Goal: Information Seeking & Learning: Learn about a topic

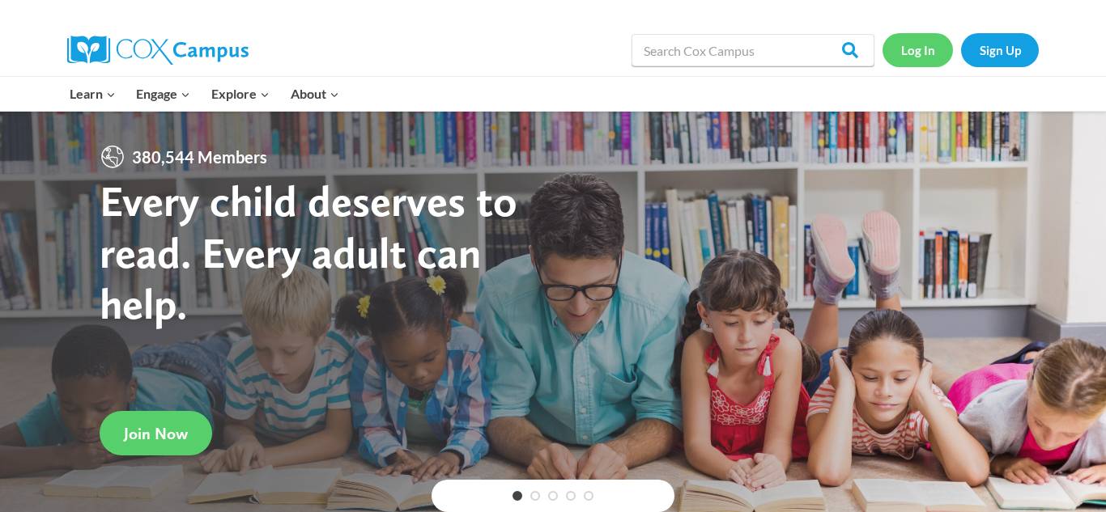
click at [912, 60] on link "Log In" at bounding box center [917, 49] width 70 height 33
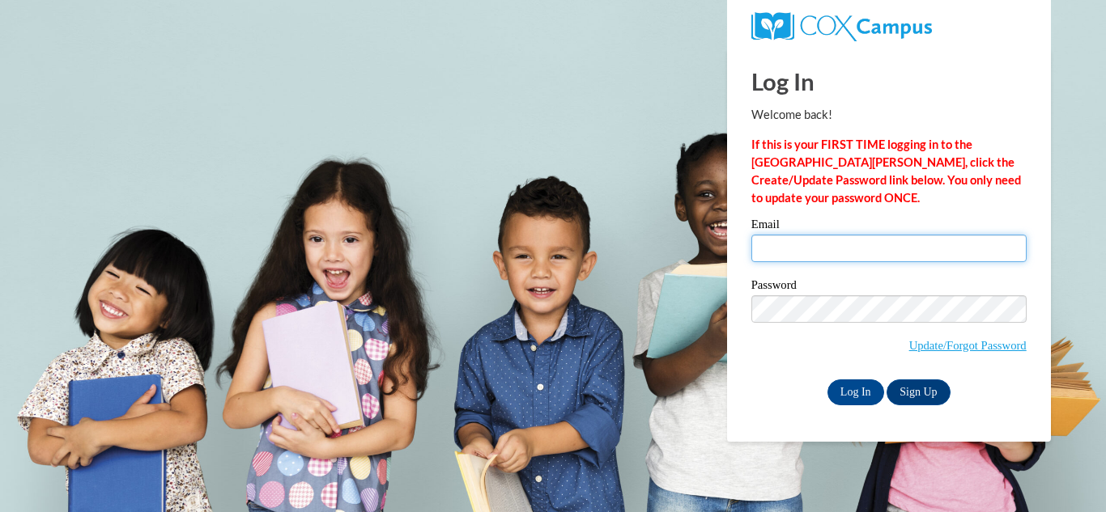
click at [784, 236] on input "Email" at bounding box center [888, 249] width 275 height 28
type input "mwillaims"
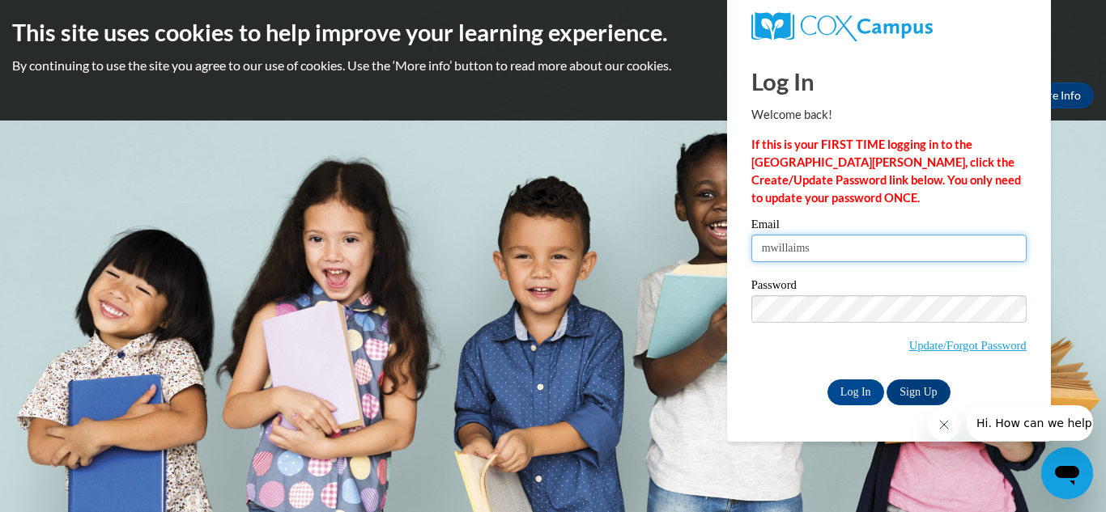
drag, startPoint x: 829, startPoint y: 247, endPoint x: 684, endPoint y: 247, distance: 144.9
click at [684, 247] on body "This site uses cookies to help improve your learning experience. By continuing …" at bounding box center [553, 256] width 1106 height 512
type input "mwilliamsmelc@gmail.com"
click at [781, 248] on input "Email" at bounding box center [888, 249] width 275 height 28
type input "[EMAIL_ADDRESS][DOMAIN_NAME]"
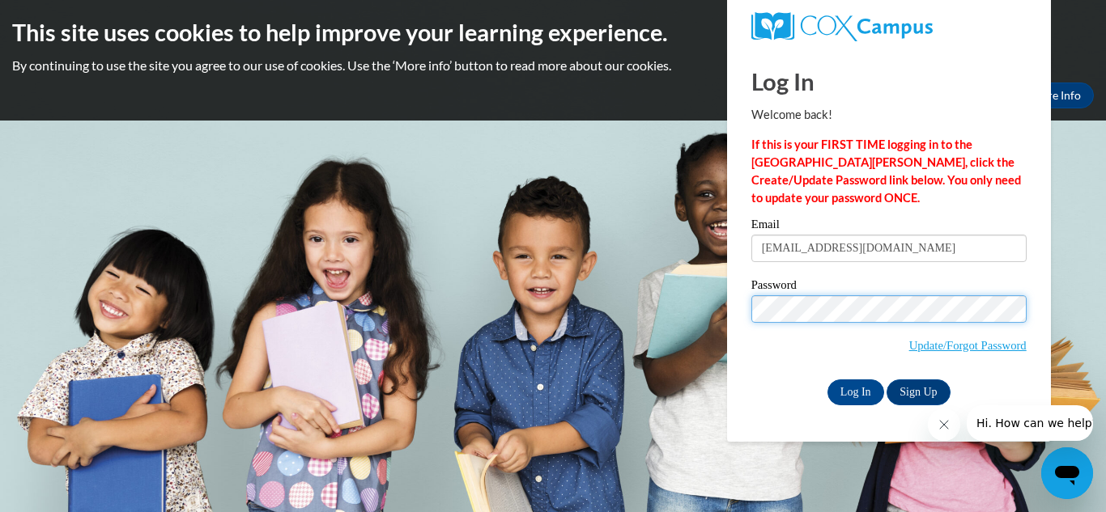
click at [827, 380] on input "Log In" at bounding box center [855, 393] width 57 height 26
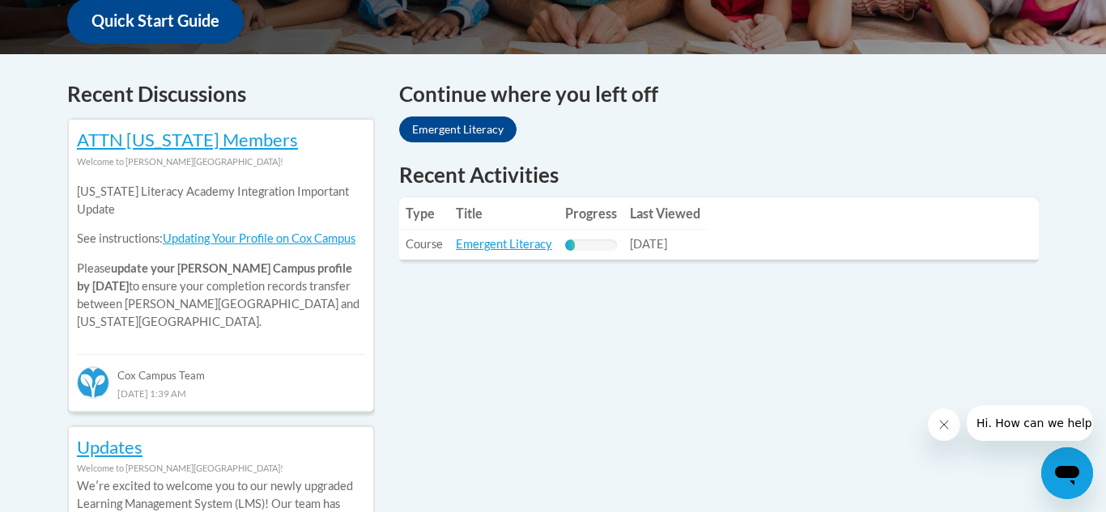
scroll to position [634, 0]
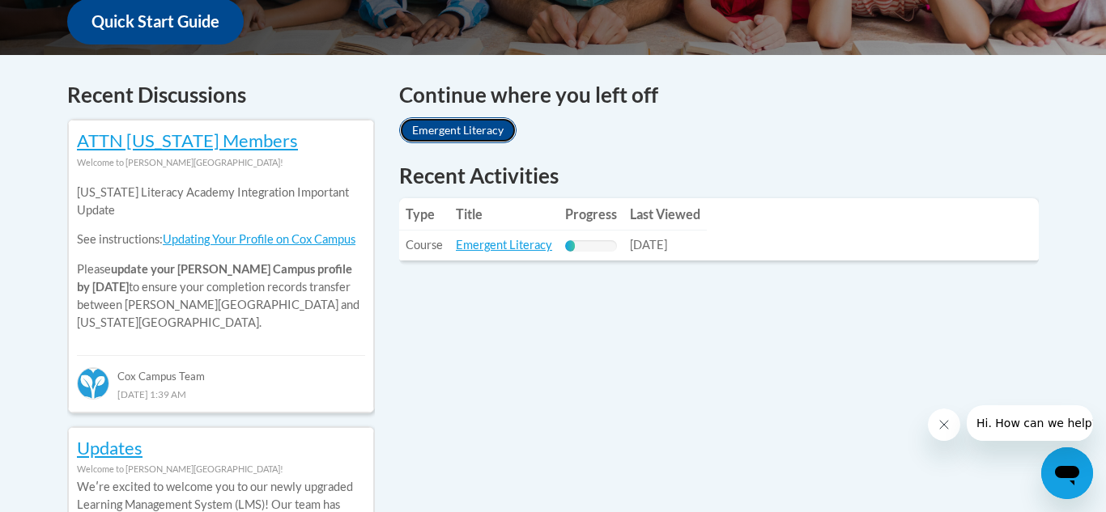
click at [452, 136] on link "Emergent Literacy" at bounding box center [457, 130] width 117 height 26
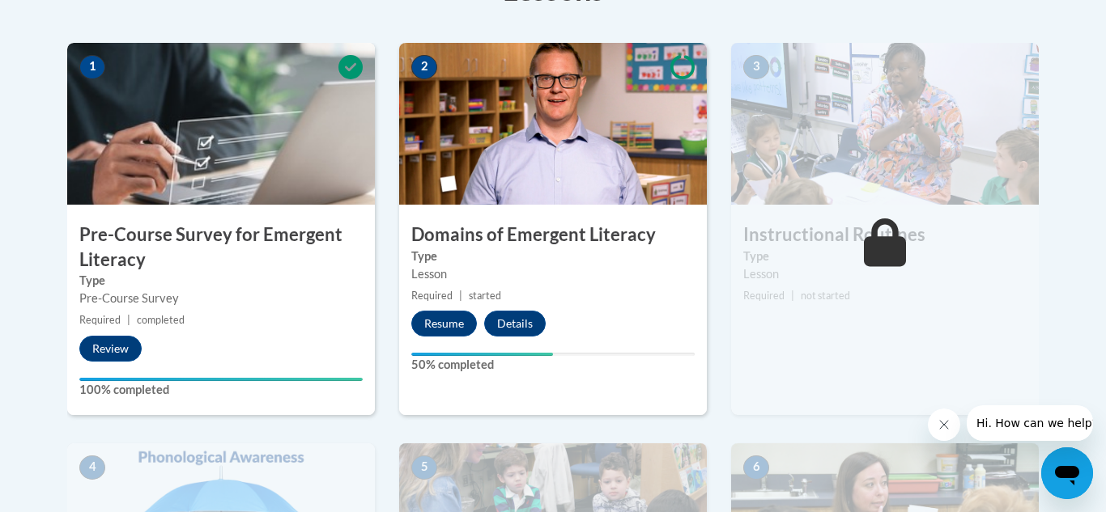
scroll to position [604, 0]
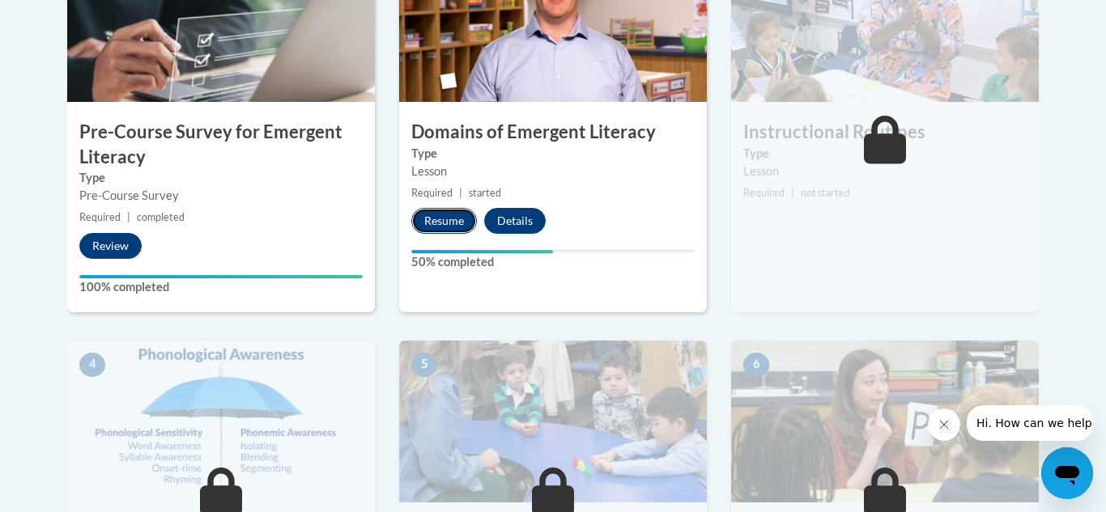
click at [444, 226] on button "Resume" at bounding box center [444, 221] width 66 height 26
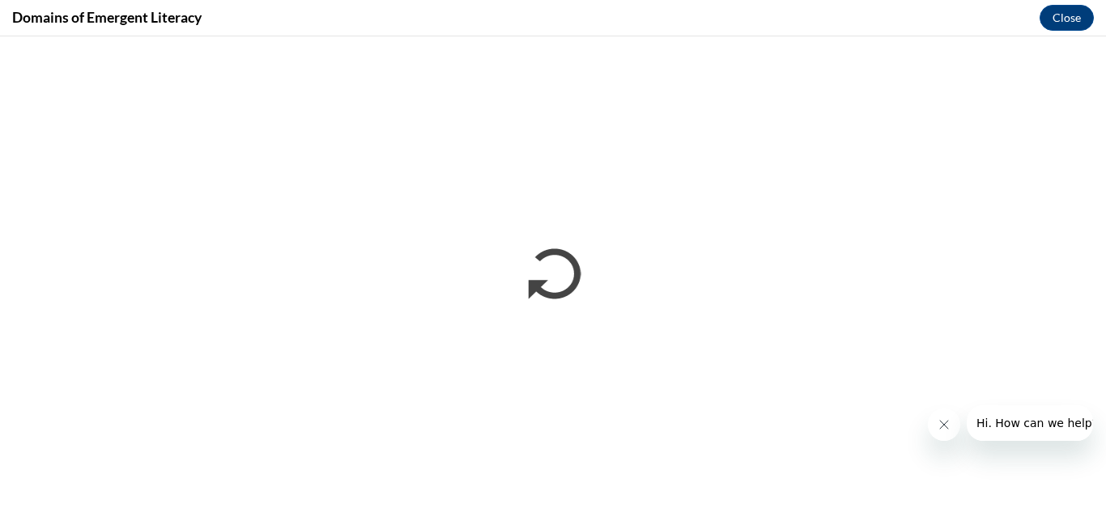
scroll to position [0, 0]
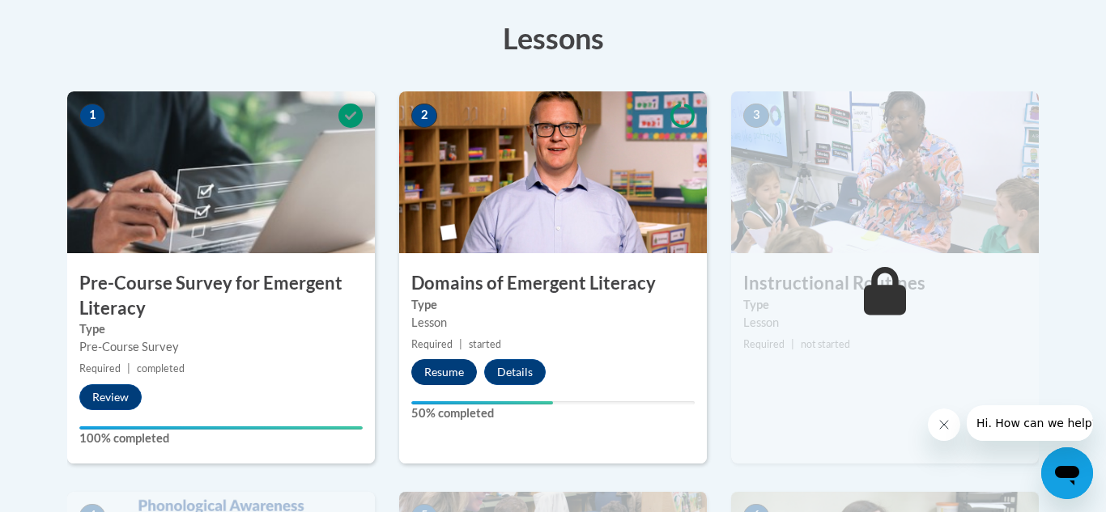
scroll to position [456, 0]
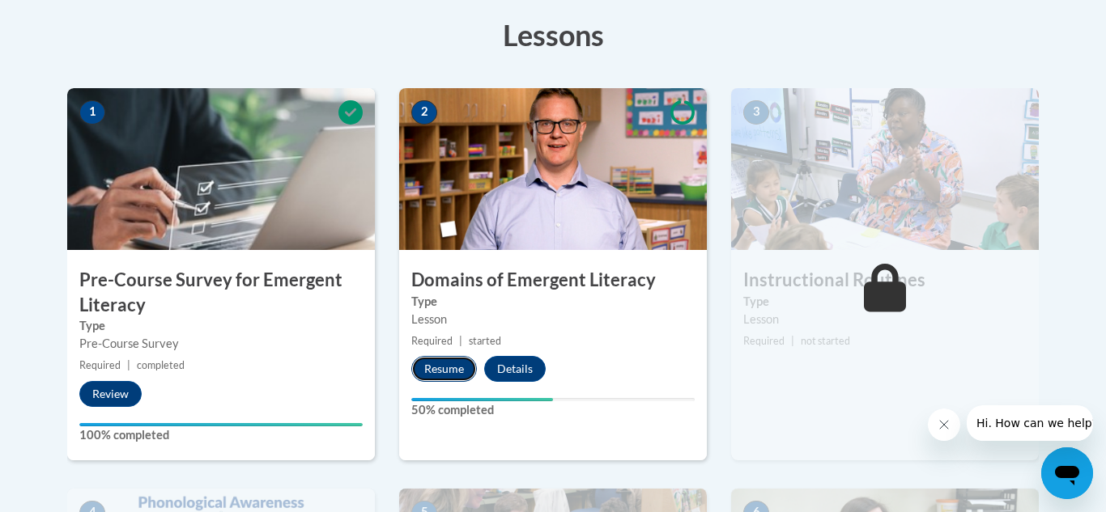
click at [447, 366] on button "Resume" at bounding box center [444, 369] width 66 height 26
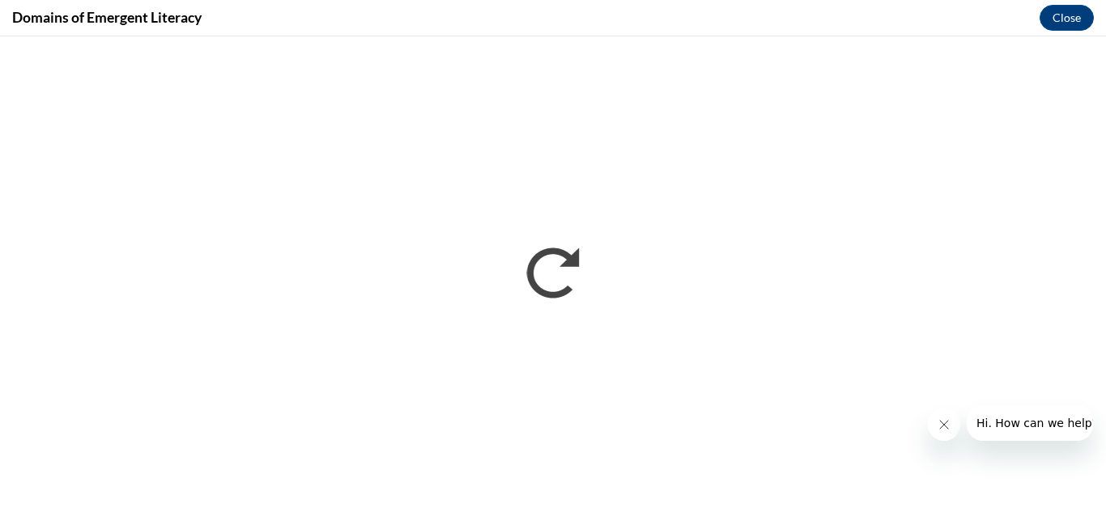
scroll to position [0, 0]
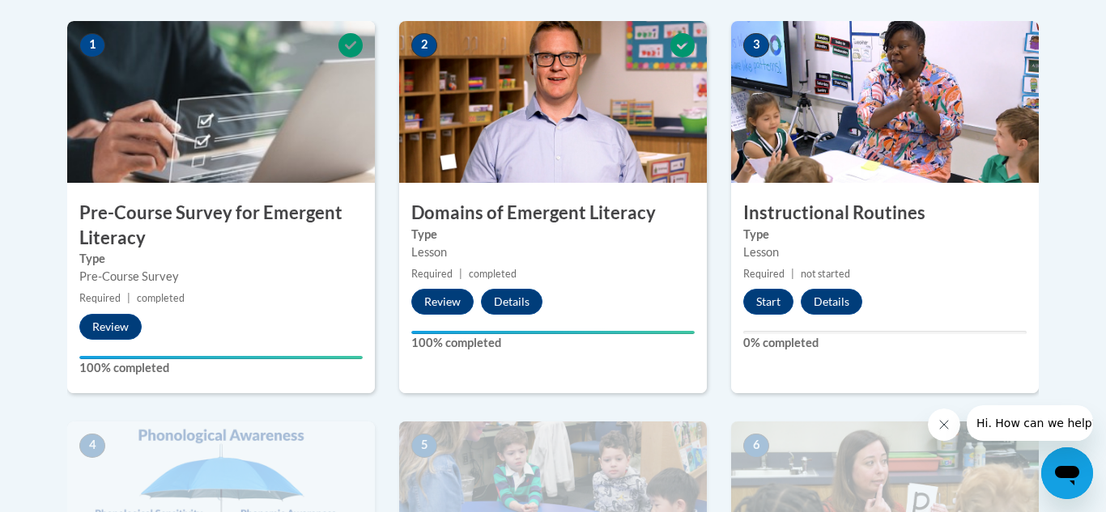
scroll to position [525, 0]
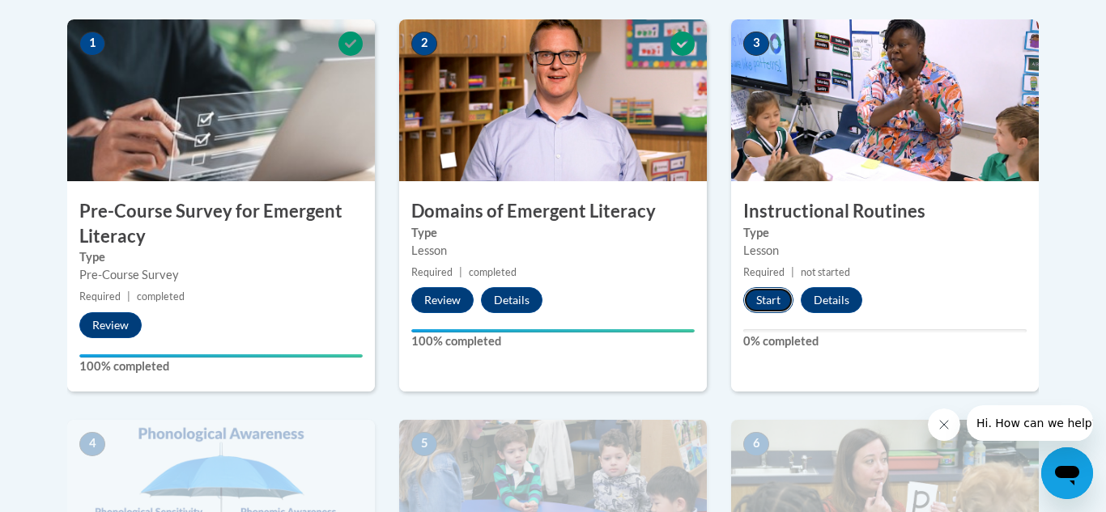
click at [763, 298] on button "Start" at bounding box center [768, 300] width 50 height 26
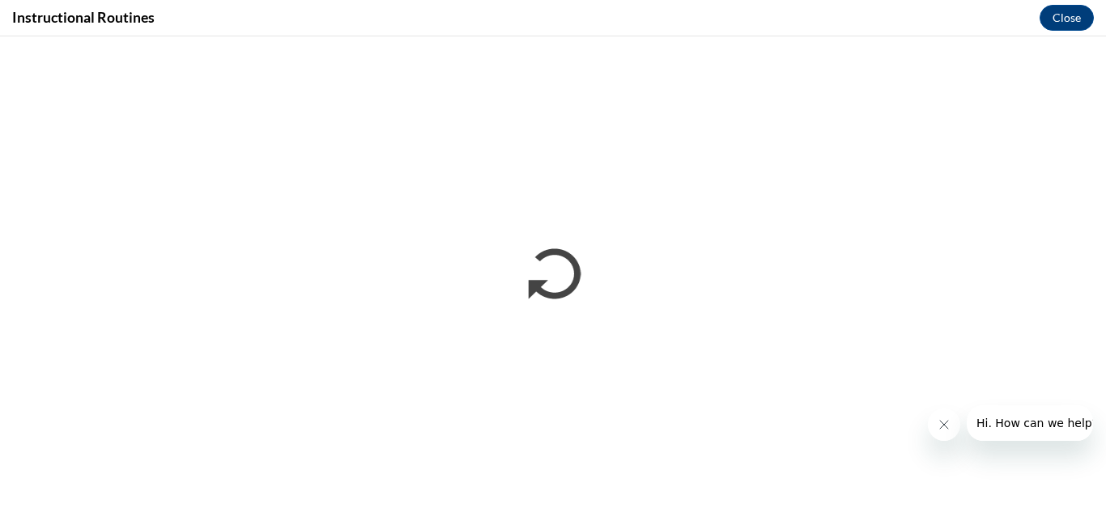
scroll to position [0, 0]
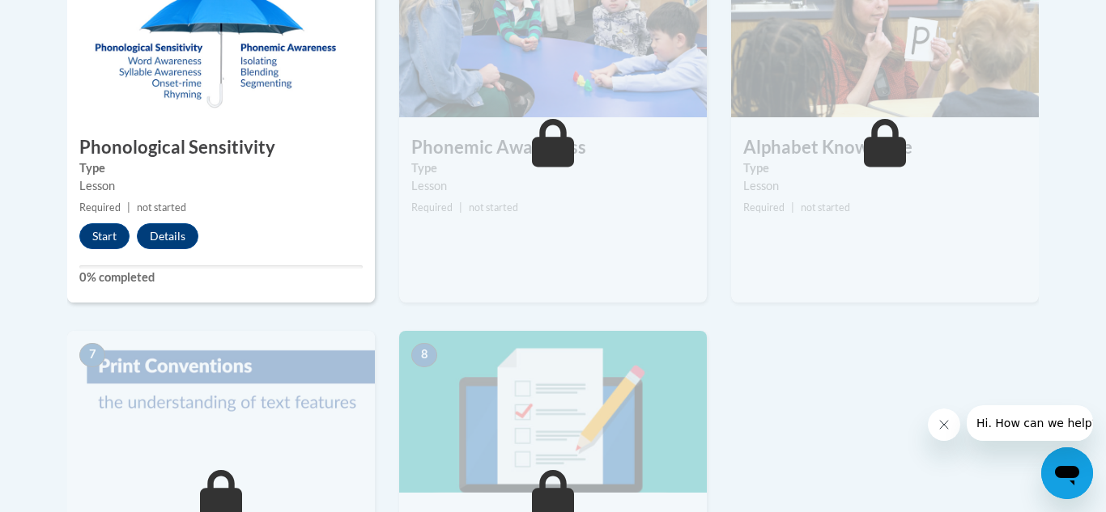
scroll to position [978, 0]
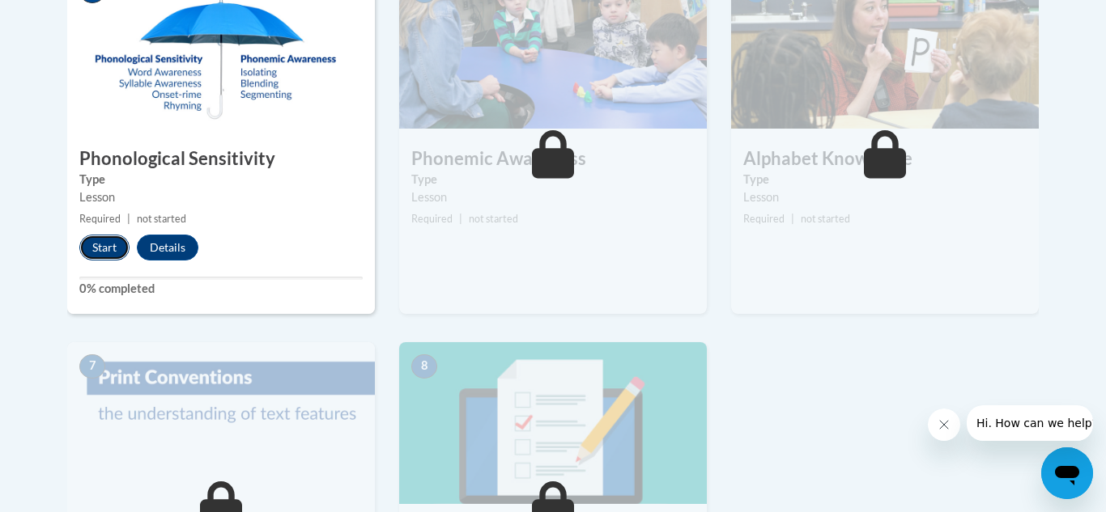
click at [106, 249] on button "Start" at bounding box center [104, 248] width 50 height 26
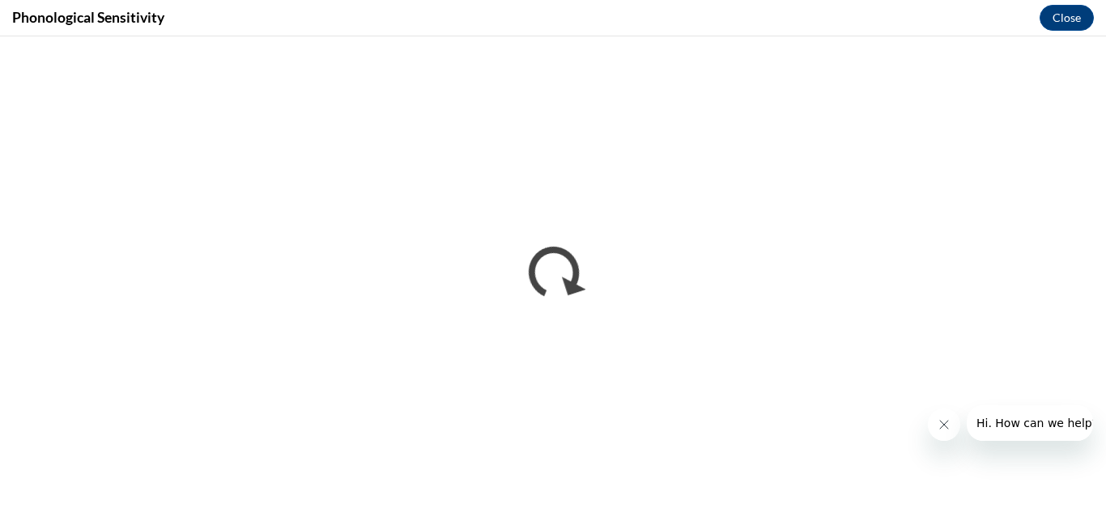
scroll to position [0, 0]
